Goal: Task Accomplishment & Management: Manage account settings

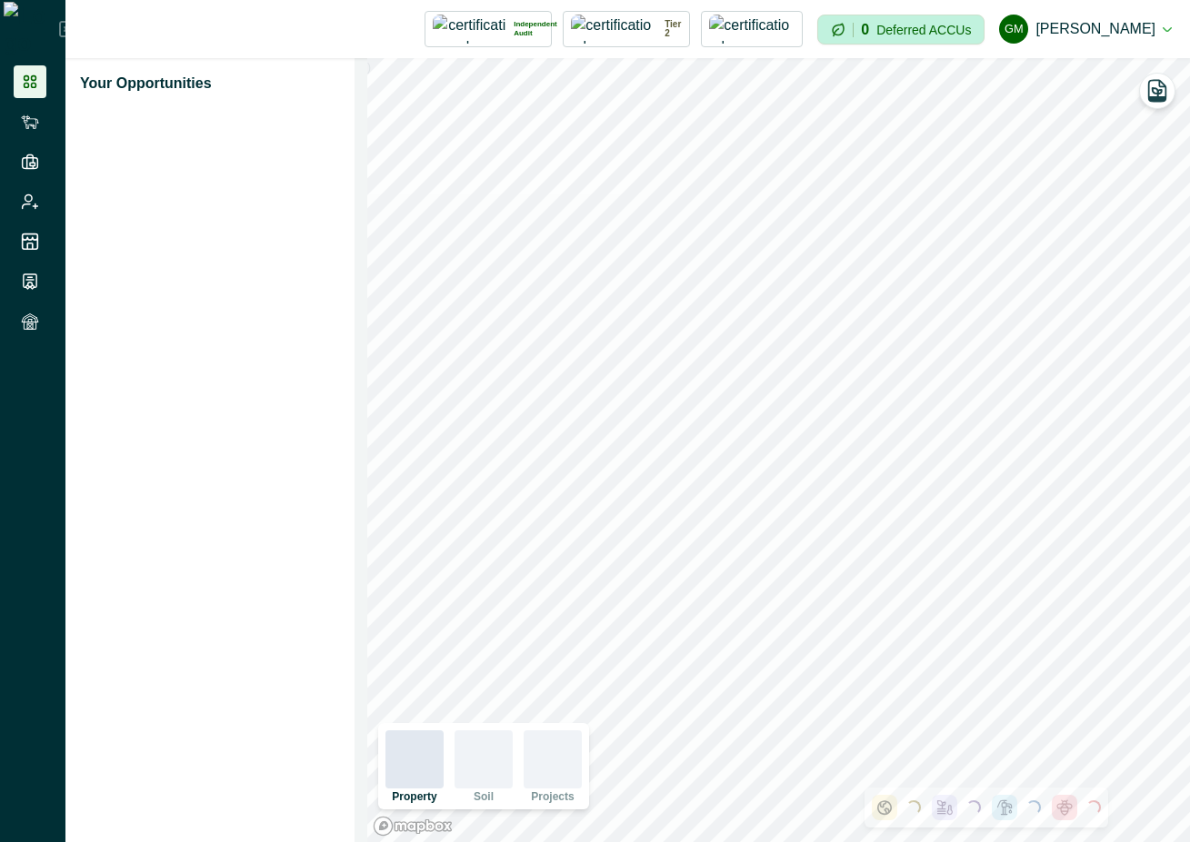
click at [60, 26] on icon at bounding box center [67, 29] width 15 height 15
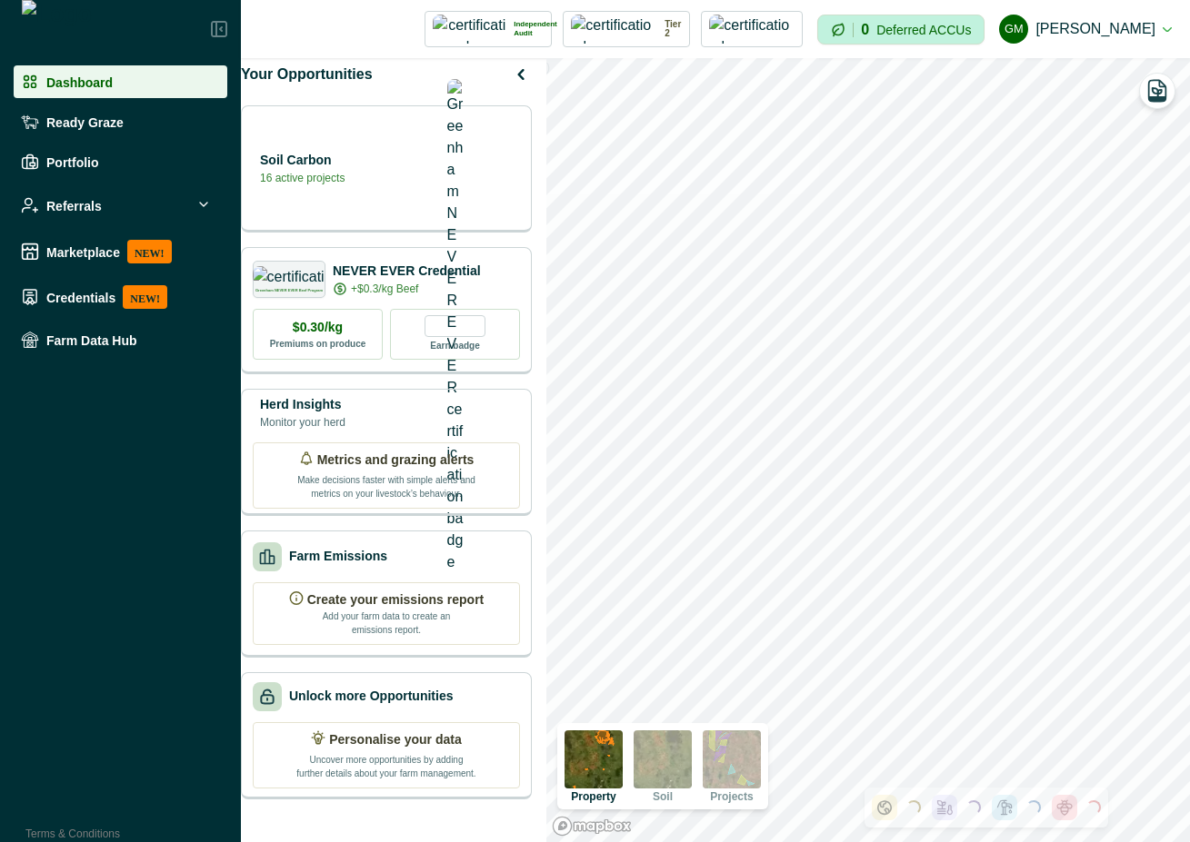
click at [219, 44] on div at bounding box center [120, 29] width 241 height 58
click at [219, 30] on icon at bounding box center [219, 29] width 16 height 16
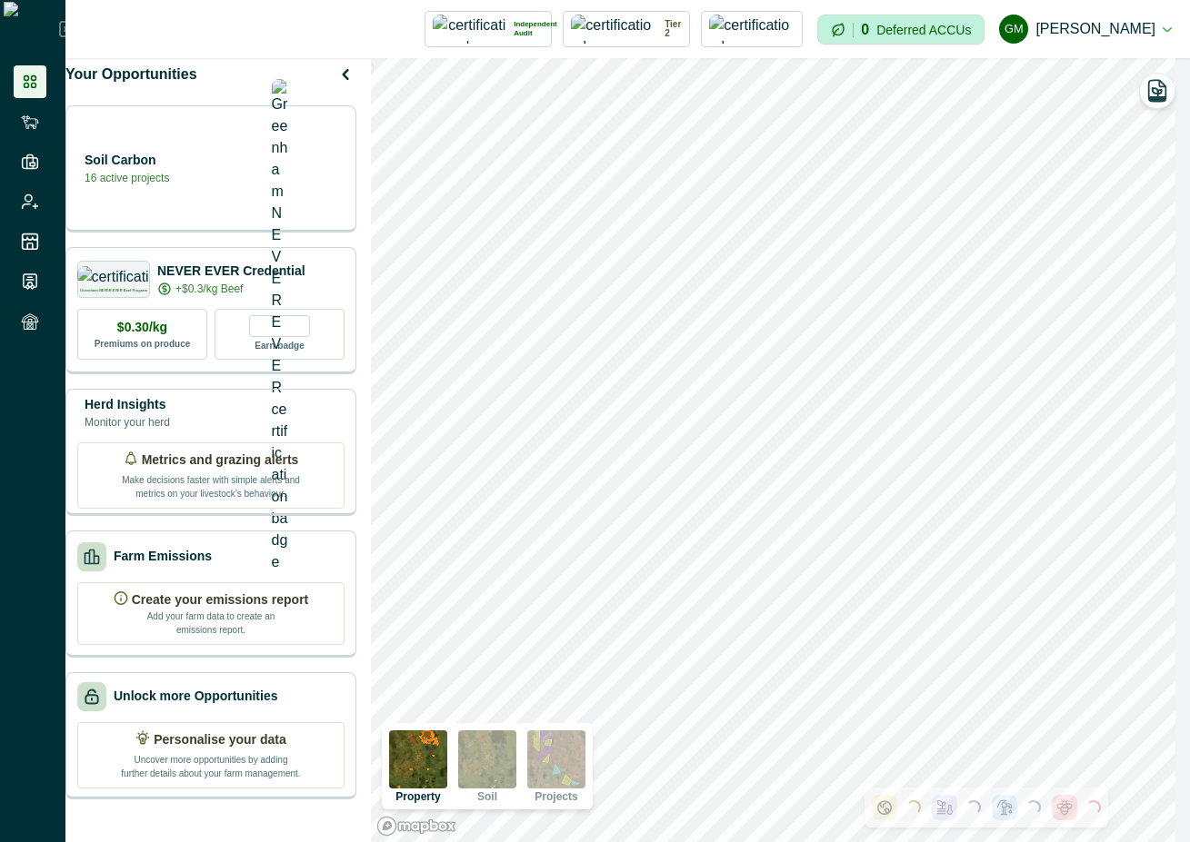
click at [59, 24] on icon at bounding box center [67, 29] width 16 height 16
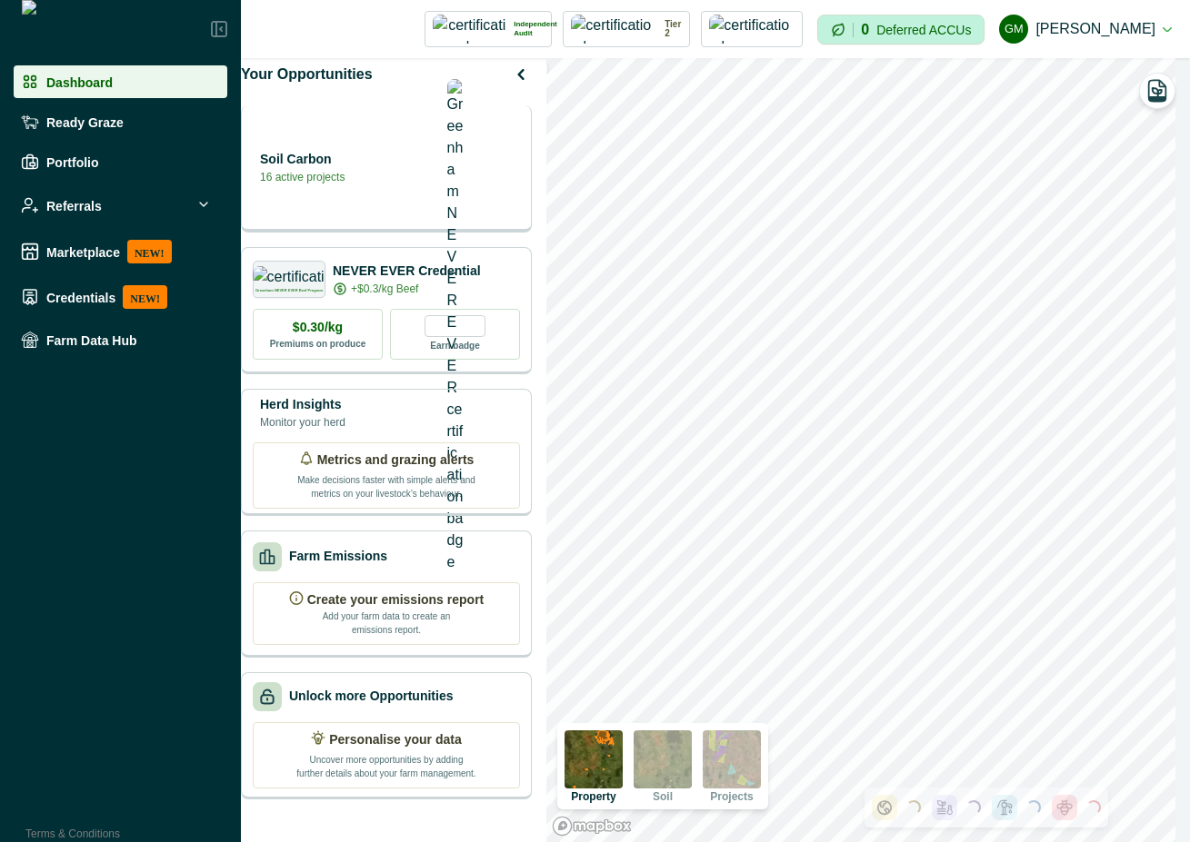
click at [447, 174] on div "Soil Carbon 16 active projects" at bounding box center [386, 167] width 267 height 36
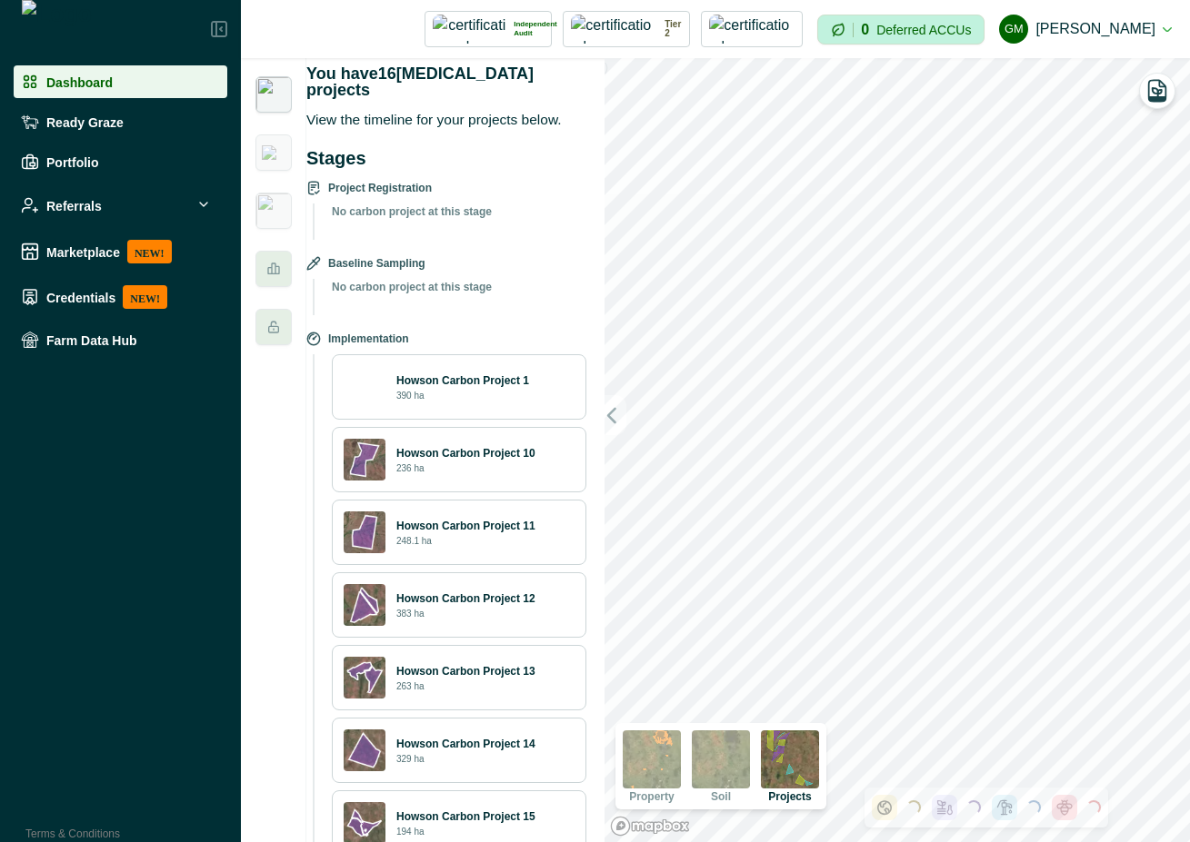
click at [483, 471] on div "Howson Carbon Project 10 236 ha" at bounding box center [485, 460] width 178 height 30
click at [503, 357] on div "Howson Carbon Project 1 390 ha" at bounding box center [459, 386] width 254 height 65
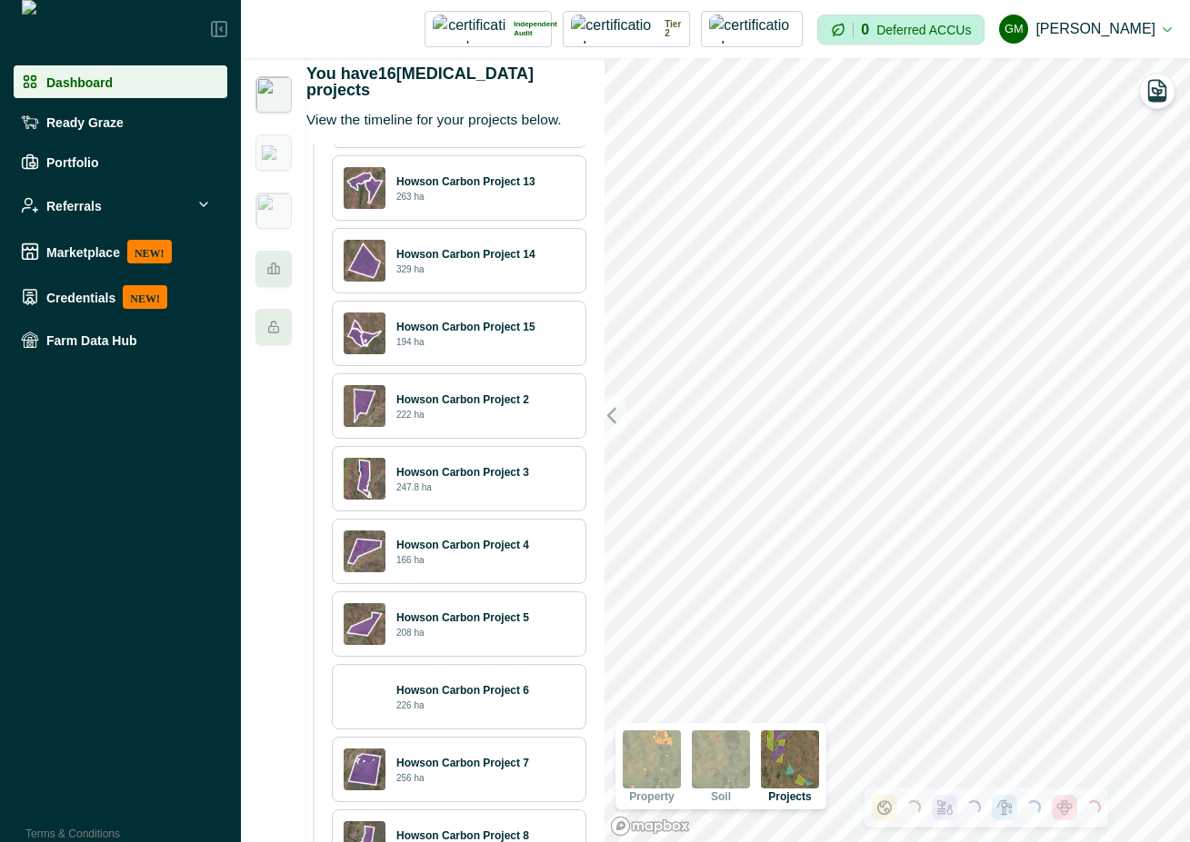
scroll to position [491, 0]
click at [498, 373] on div "Howson Carbon Project 2 222 ha" at bounding box center [459, 405] width 254 height 65
click at [497, 386] on div "Howson Carbon Project 2 222 ha" at bounding box center [458, 405] width 231 height 42
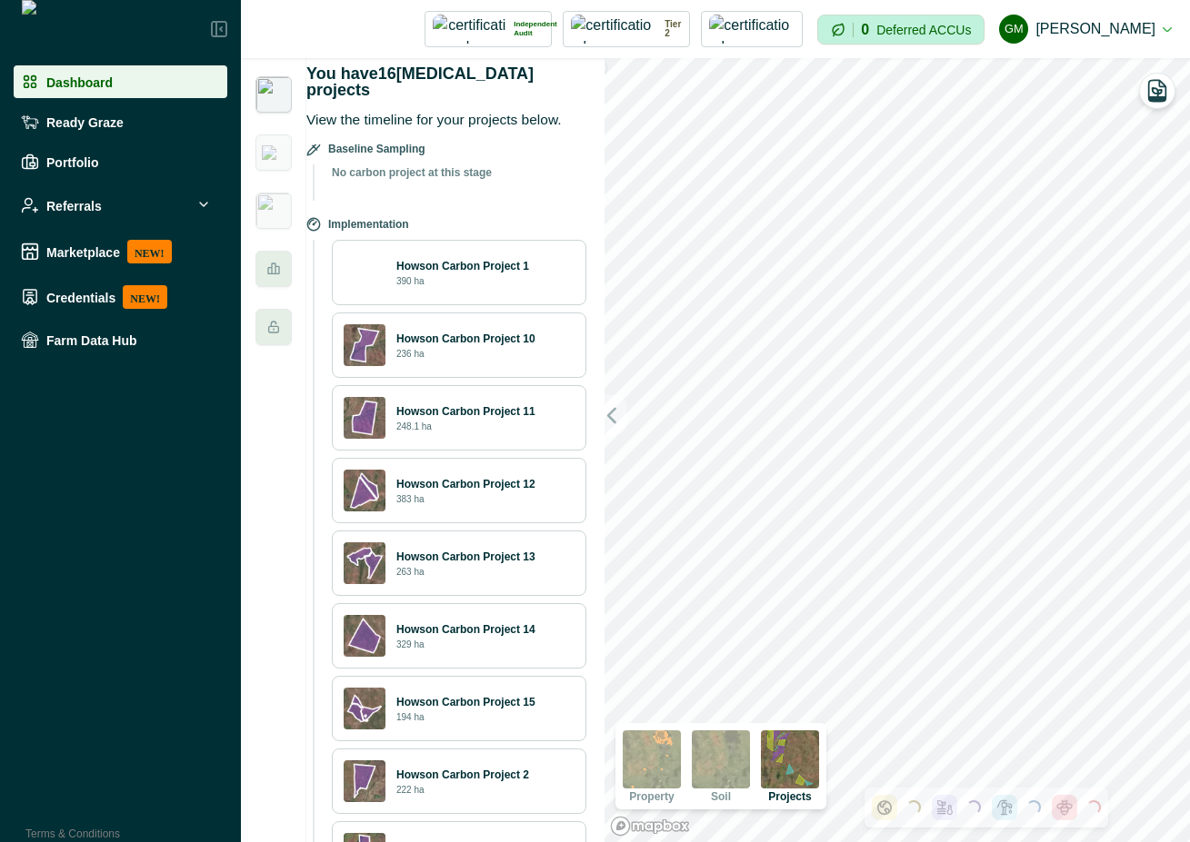
scroll to position [0, 0]
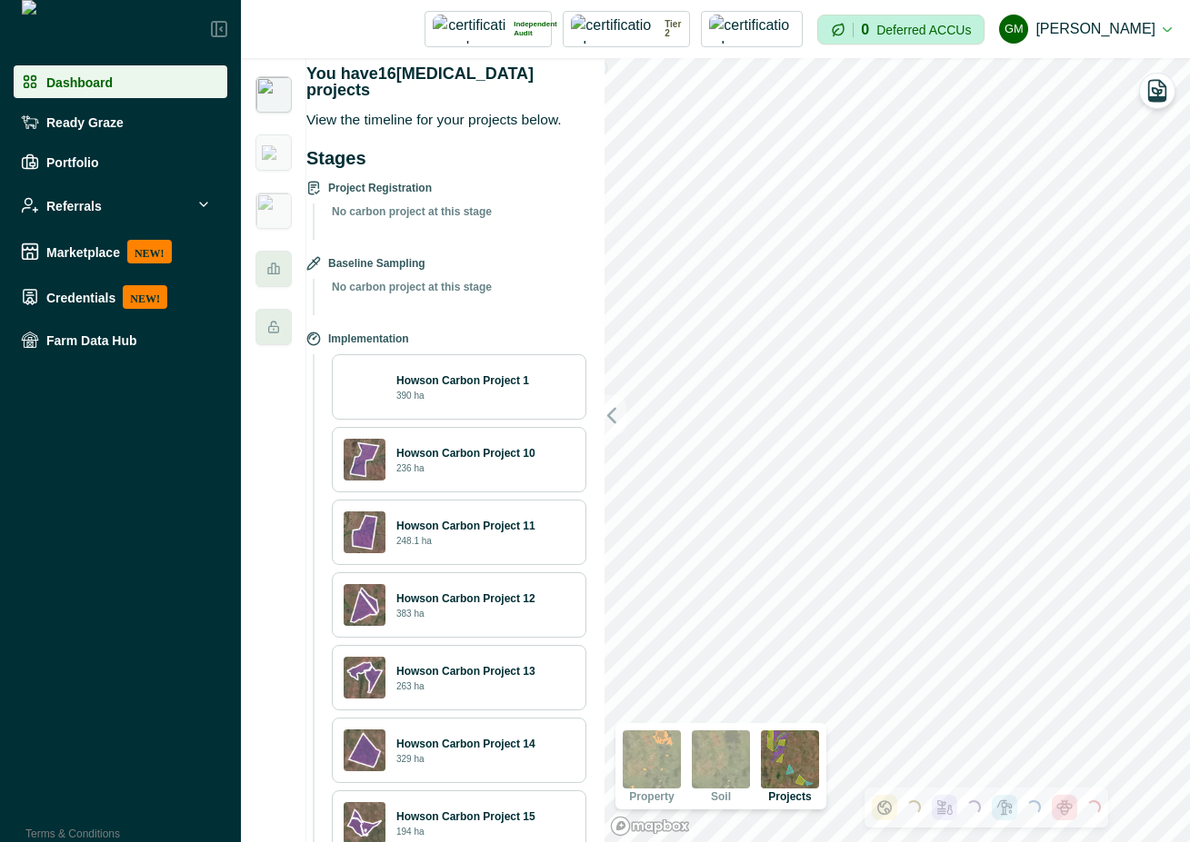
click at [456, 454] on p "Howson Carbon Project 10" at bounding box center [465, 453] width 139 height 16
click at [456, 512] on div "Howson Carbon Project 11 248.1 ha" at bounding box center [458, 533] width 231 height 42
click at [456, 531] on p "Howson Carbon Project 11" at bounding box center [465, 526] width 139 height 16
click at [779, 745] on img at bounding box center [790, 760] width 58 height 58
click at [481, 468] on div "Howson Carbon Project 10 236 ha" at bounding box center [485, 460] width 178 height 30
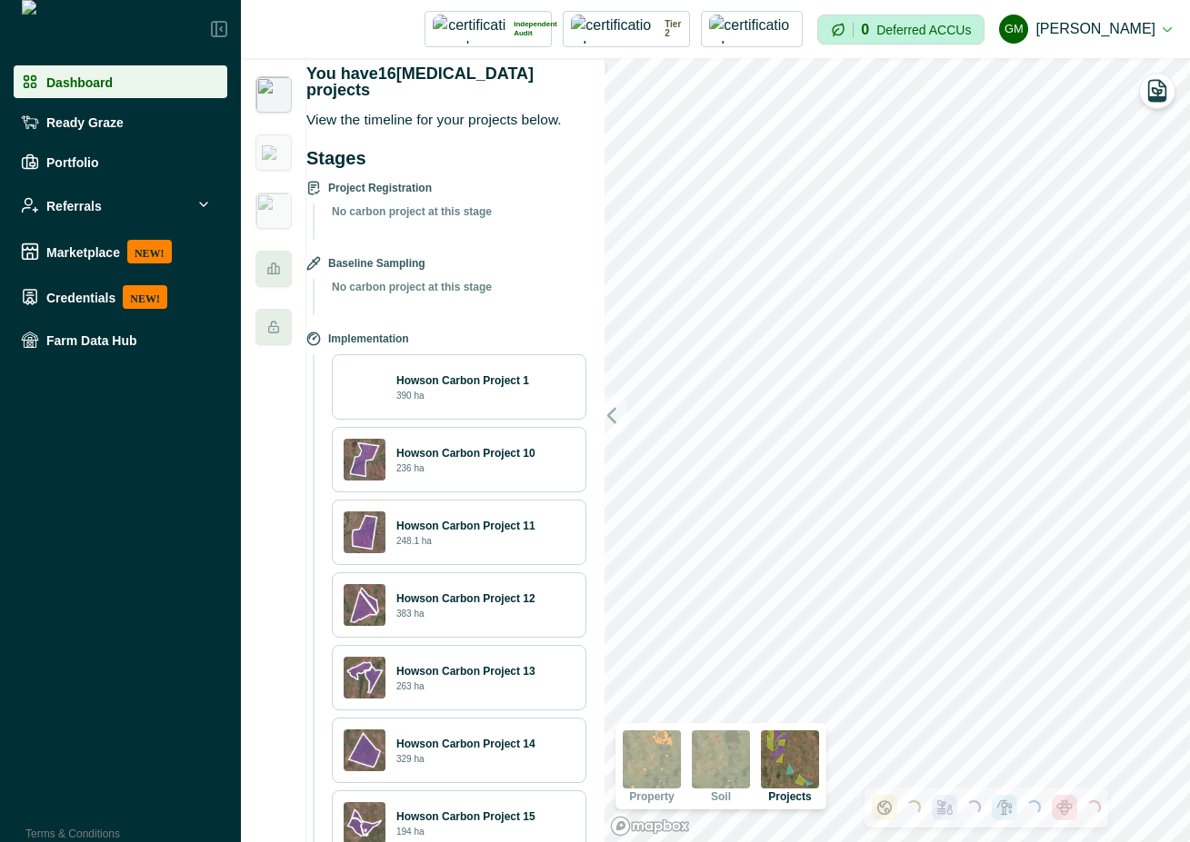
click at [479, 503] on div "Howson Carbon Project 11 248.1 ha" at bounding box center [459, 532] width 254 height 65
click at [479, 543] on div "Howson Carbon Project 11 248.1 ha" at bounding box center [485, 533] width 178 height 30
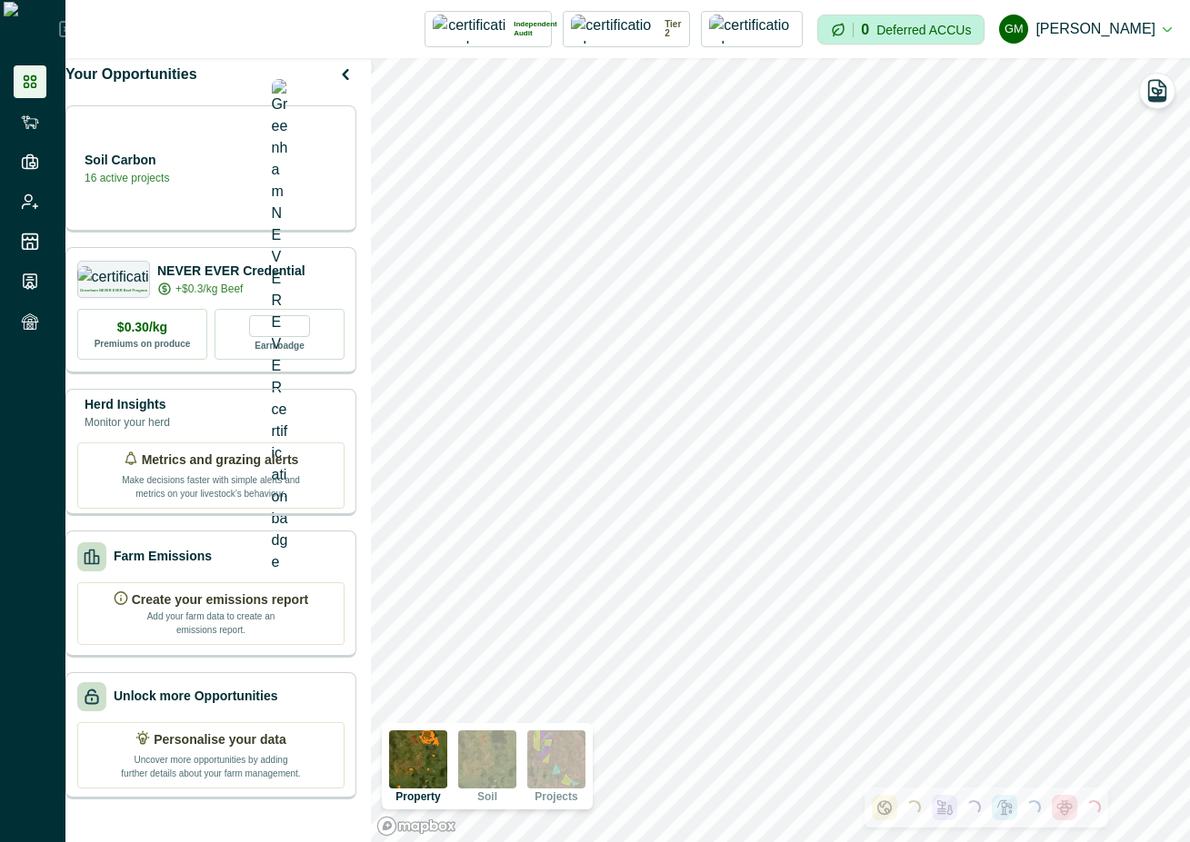
click at [169, 208] on div "Soil Carbon 16 active projects" at bounding box center [210, 168] width 291 height 127
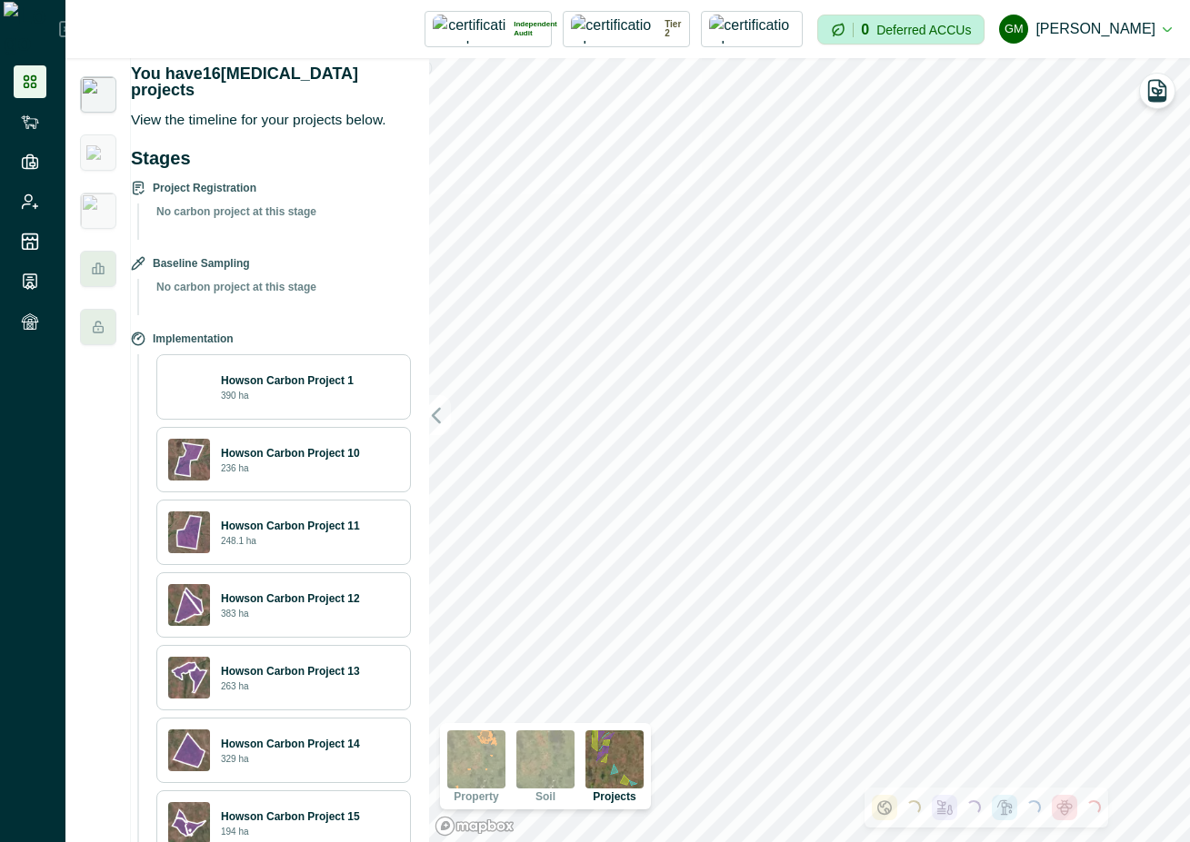
click at [1163, 25] on button "GM [PERSON_NAME]" at bounding box center [1085, 29] width 173 height 44
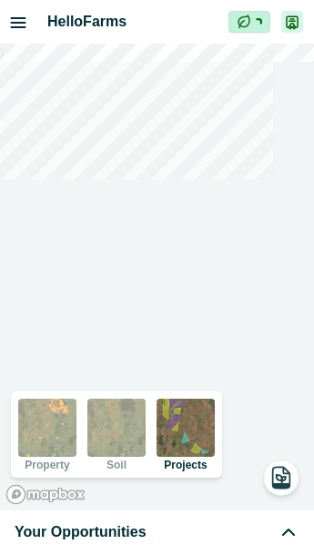
click at [21, 25] on icon "button" at bounding box center [19, 22] width 14 height 9
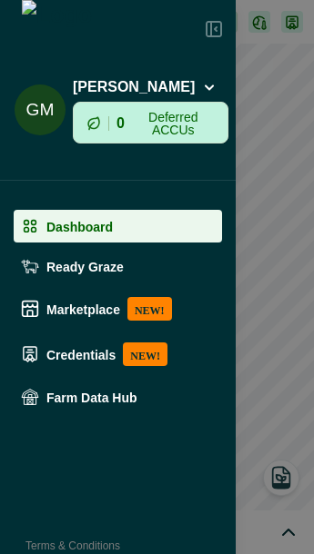
click at [214, 28] on icon at bounding box center [215, 29] width 2 height 4
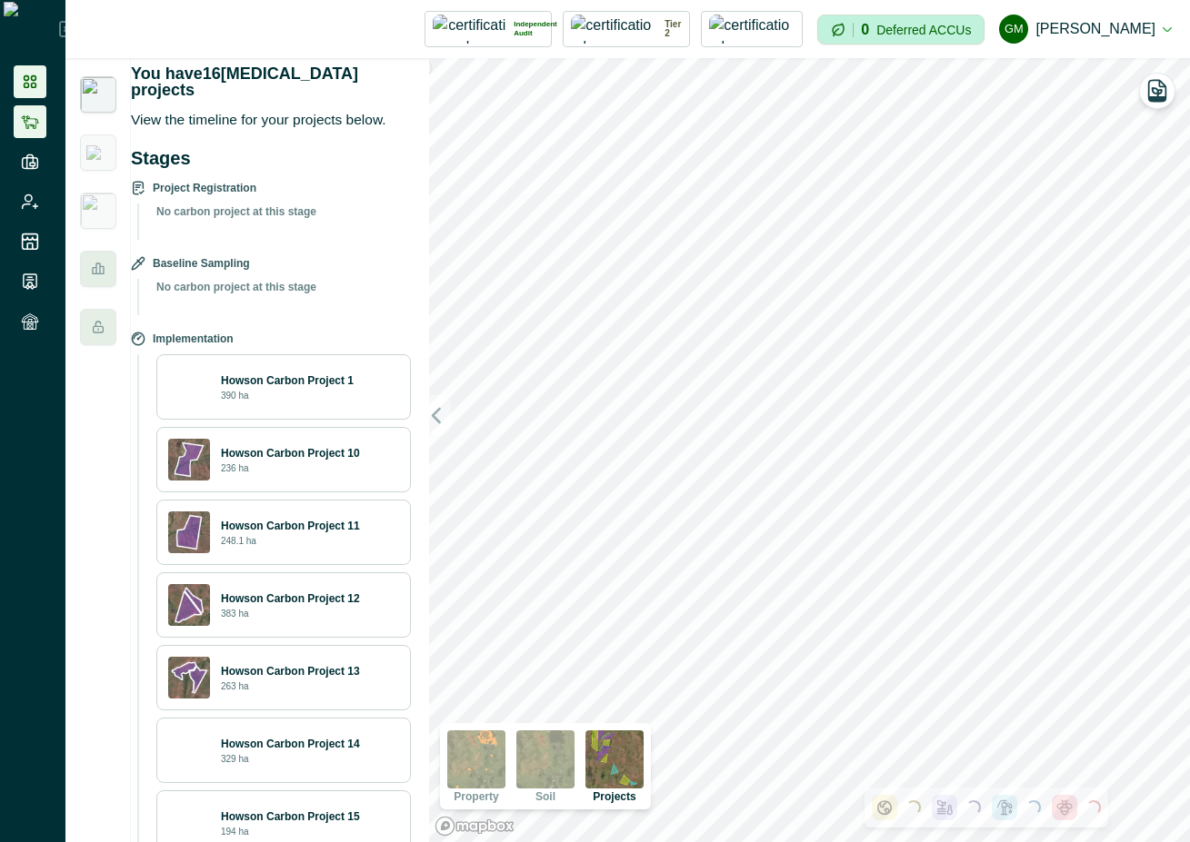
click at [31, 117] on icon at bounding box center [30, 122] width 18 height 18
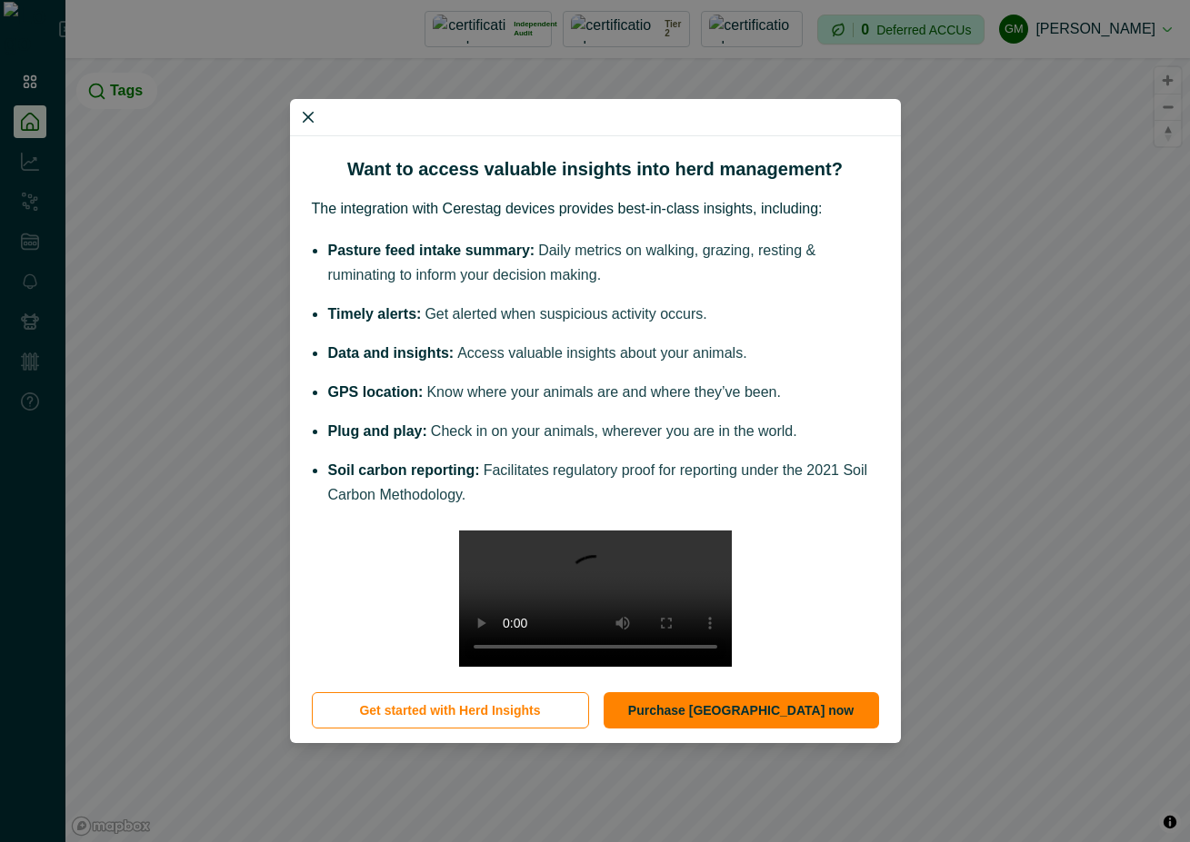
click at [34, 72] on div "Want to access valuable insights into herd management? The integration with Cer…" at bounding box center [595, 421] width 1190 height 842
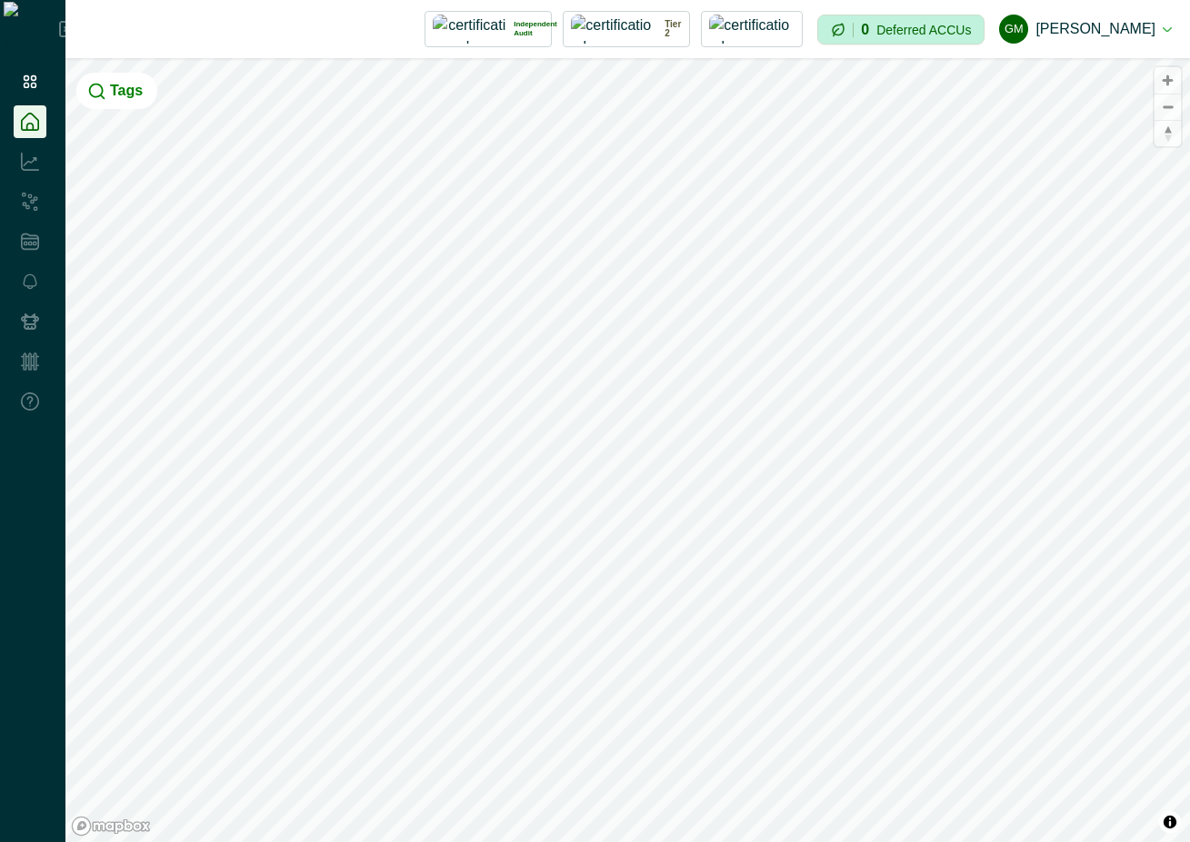
click at [34, 73] on icon at bounding box center [30, 82] width 18 height 18
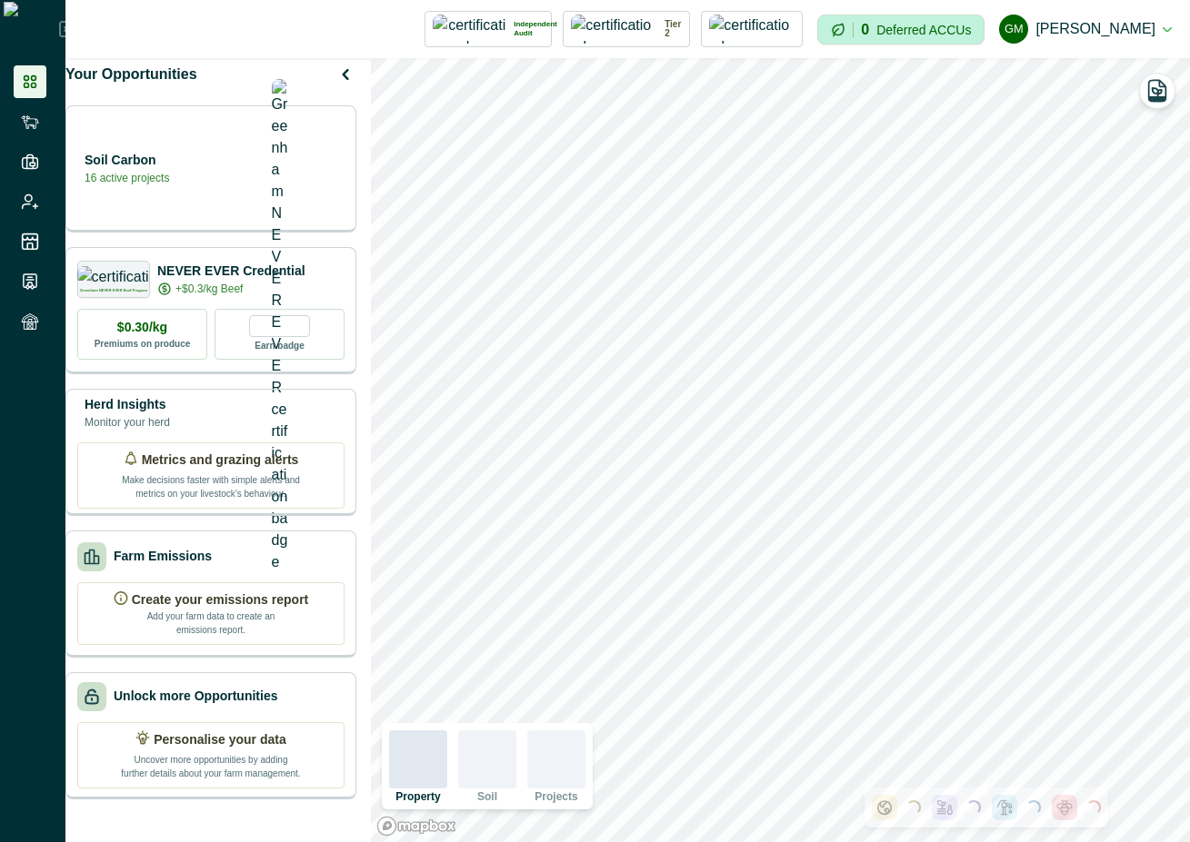
click at [60, 36] on icon at bounding box center [67, 29] width 15 height 15
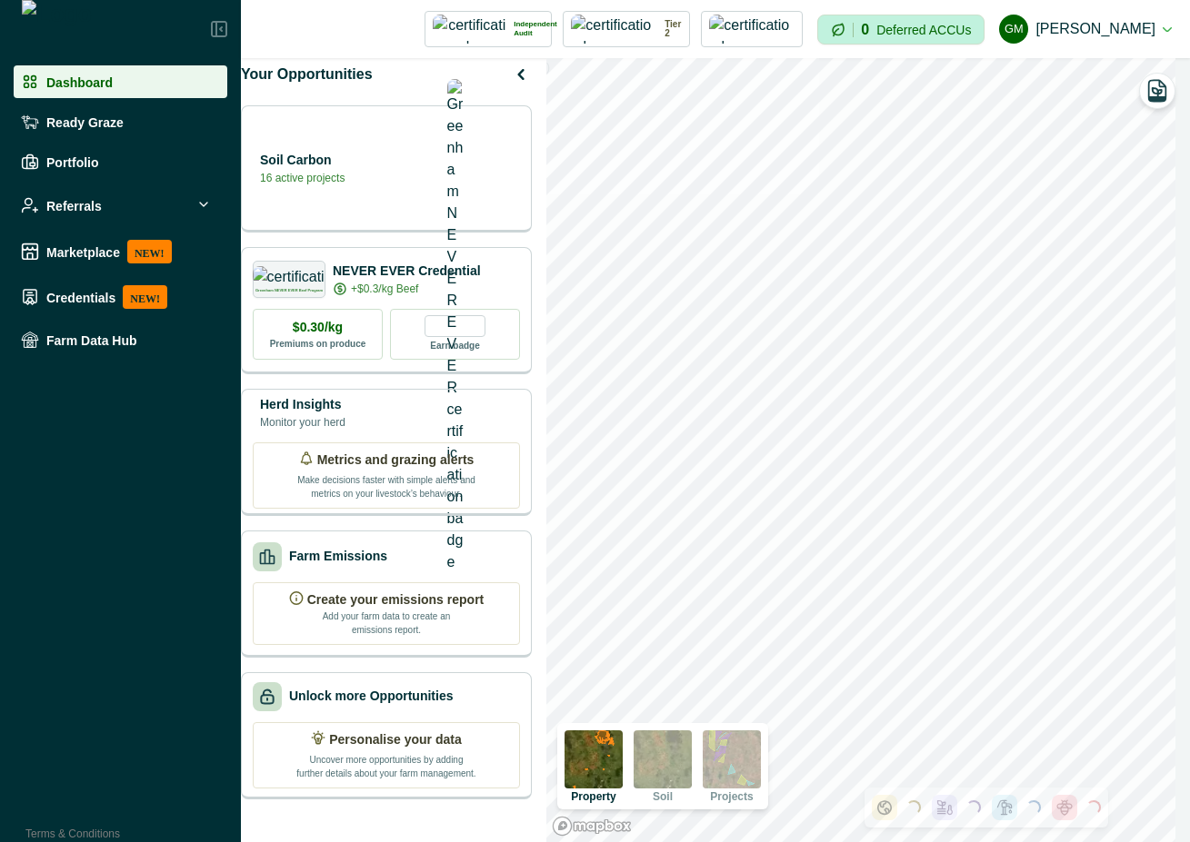
click at [1115, 35] on button "GM [PERSON_NAME]" at bounding box center [1085, 29] width 173 height 44
click at [1080, 103] on button "Sign out" at bounding box center [1070, 89] width 202 height 30
click at [1140, 31] on button "GM [PERSON_NAME]" at bounding box center [1085, 29] width 173 height 44
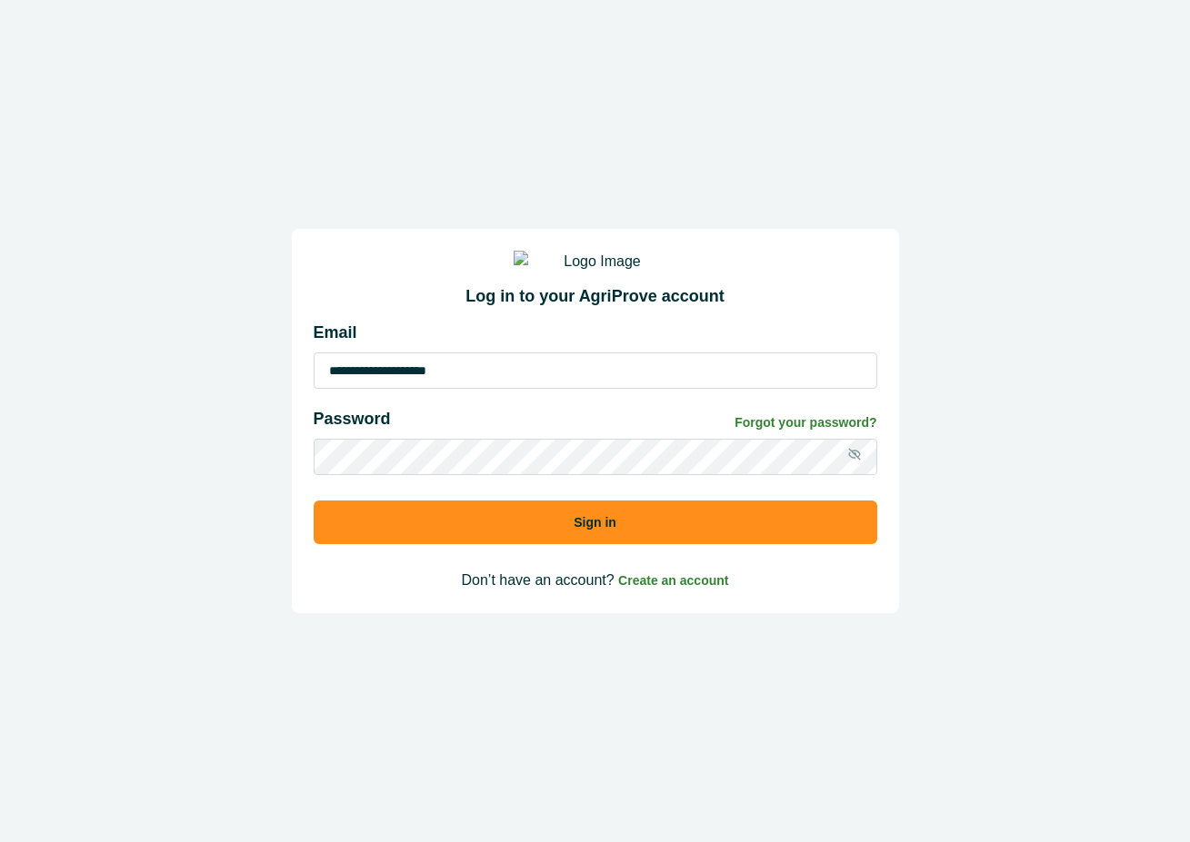
click at [651, 366] on div "**********" at bounding box center [595, 355] width 563 height 68
click at [647, 389] on input "**********" at bounding box center [595, 371] width 563 height 36
type input "**********"
click at [599, 541] on button "Sign in" at bounding box center [595, 523] width 563 height 44
